Goal: Register for event/course

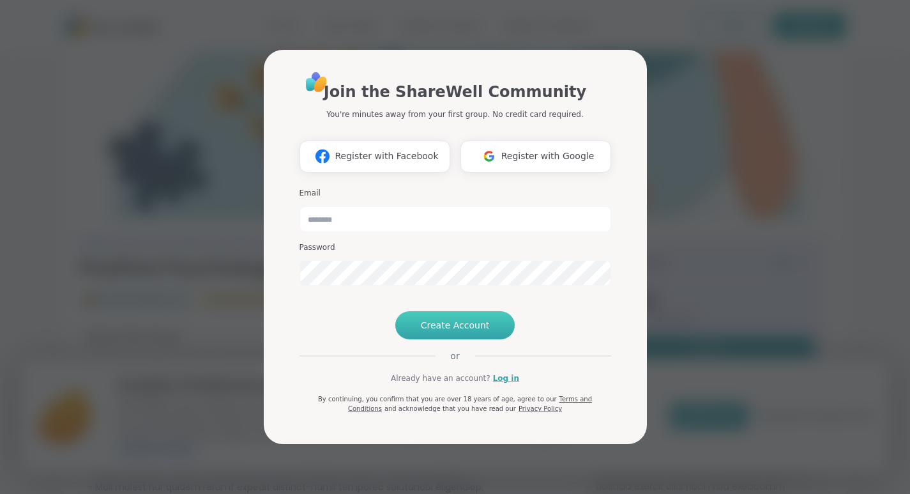
click at [462, 332] on span "Create Account" at bounding box center [455, 325] width 69 height 13
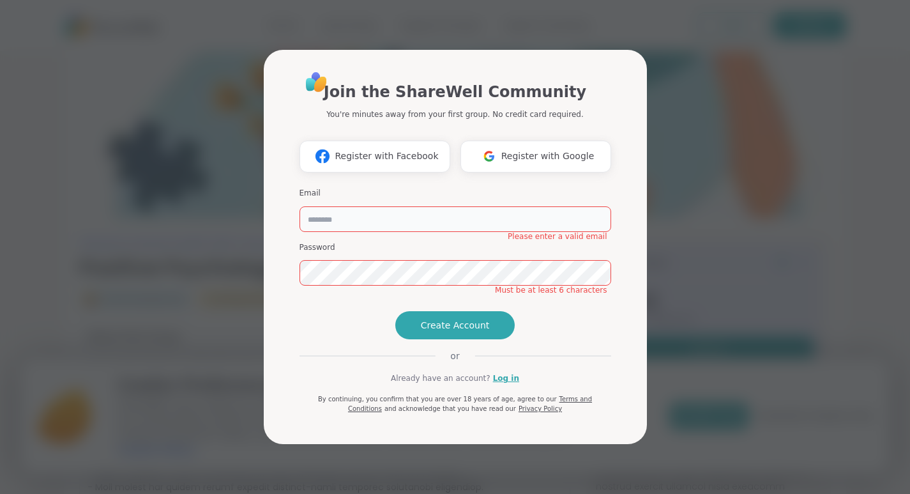
click at [316, 206] on input "email" at bounding box center [456, 219] width 312 height 26
type input "**********"
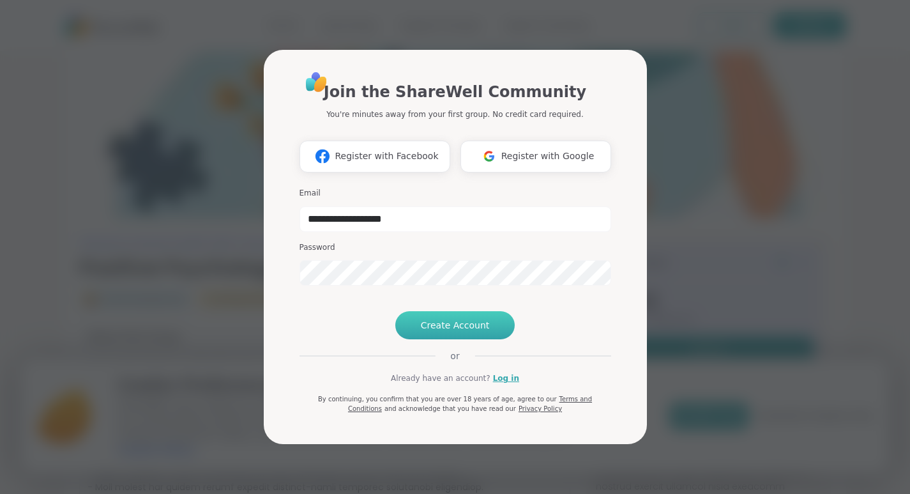
click at [457, 332] on span "Create Account" at bounding box center [455, 325] width 69 height 13
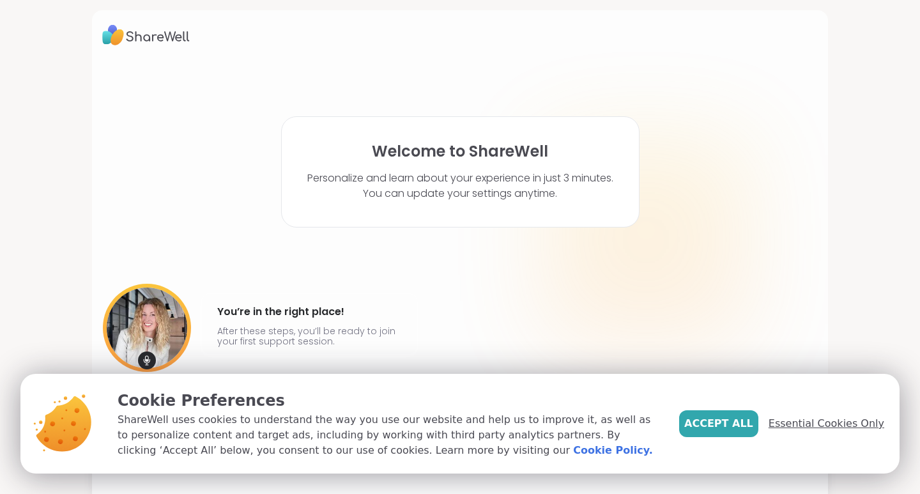
click at [829, 425] on span "Essential Cookies Only" at bounding box center [826, 423] width 116 height 15
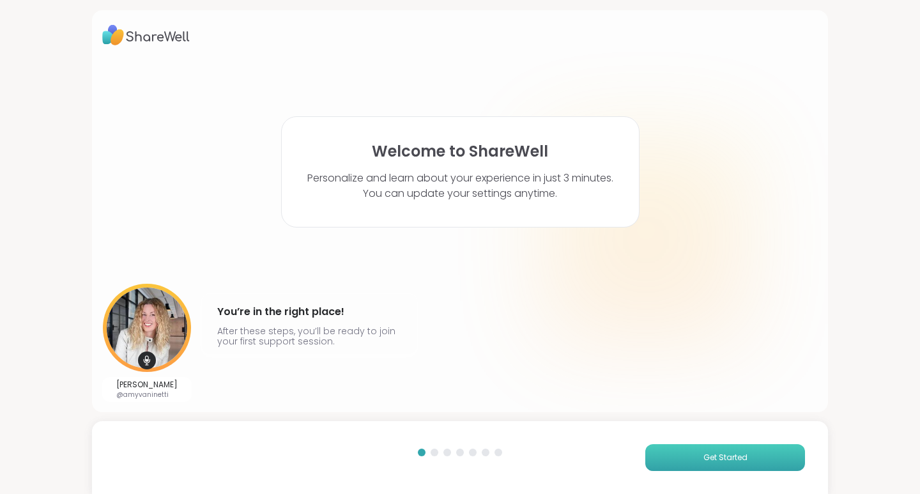
click at [675, 455] on button "Get Started" at bounding box center [725, 457] width 160 height 27
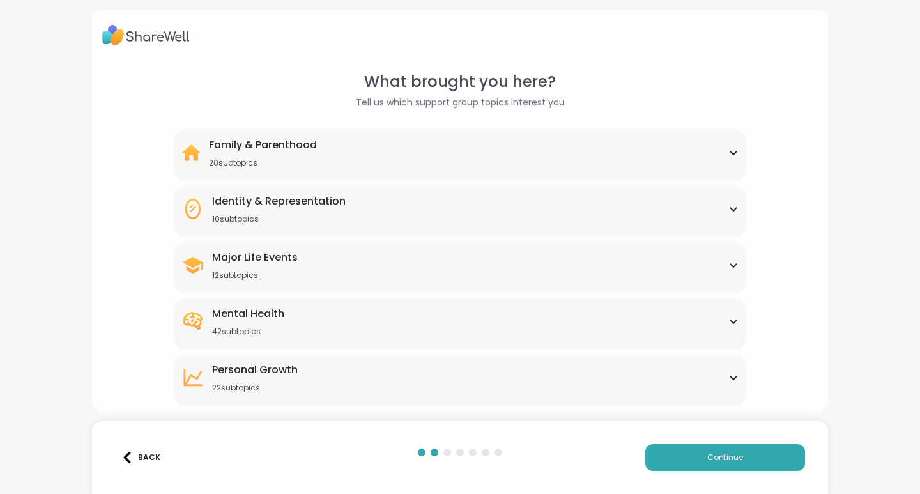
click at [730, 378] on icon at bounding box center [733, 377] width 6 height 3
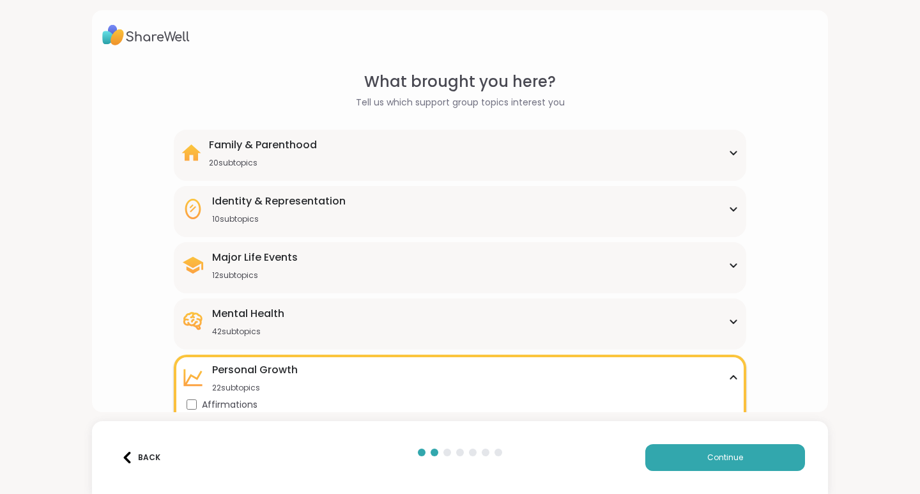
click at [729, 320] on icon at bounding box center [733, 321] width 10 height 6
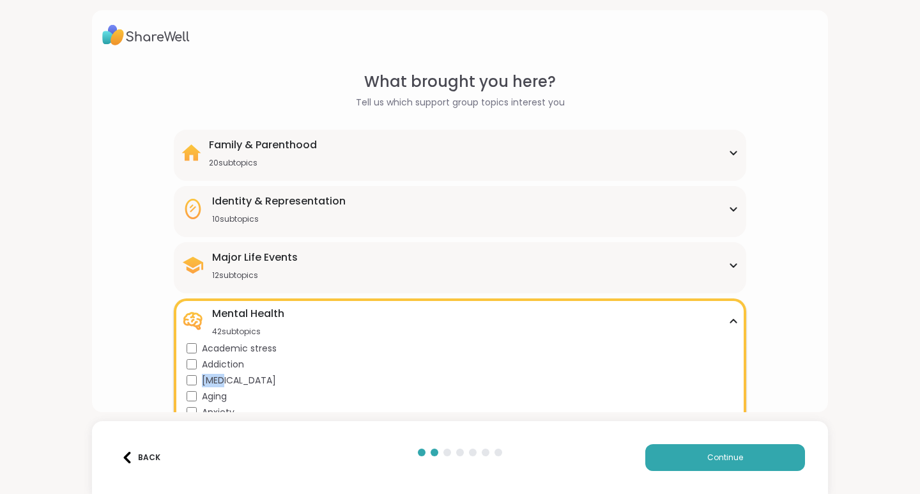
drag, startPoint x: 349, startPoint y: 385, endPoint x: 358, endPoint y: 358, distance: 28.5
click at [392, 390] on div "Aging" at bounding box center [463, 396] width 552 height 13
click at [731, 450] on button "Continue" at bounding box center [725, 457] width 160 height 27
